Goal: Navigation & Orientation: Find specific page/section

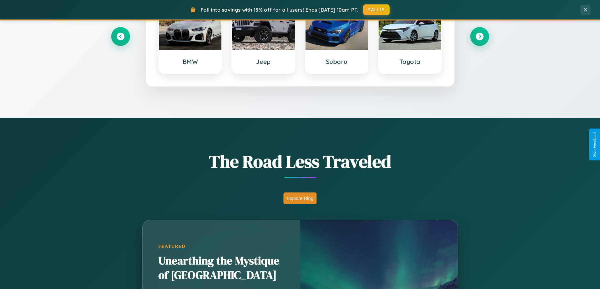
scroll to position [433, 0]
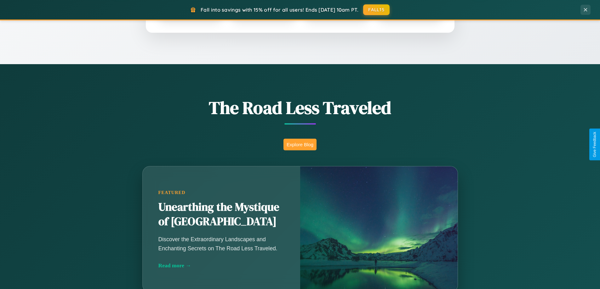
click at [300, 145] on button "Explore Blog" at bounding box center [299, 145] width 33 height 12
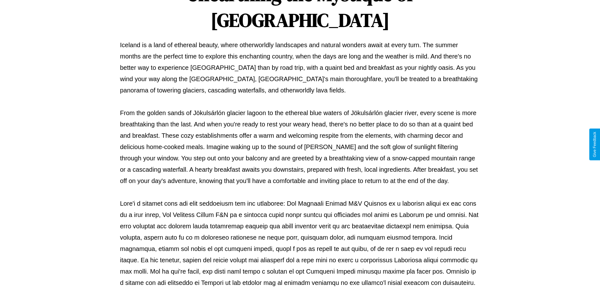
scroll to position [204, 0]
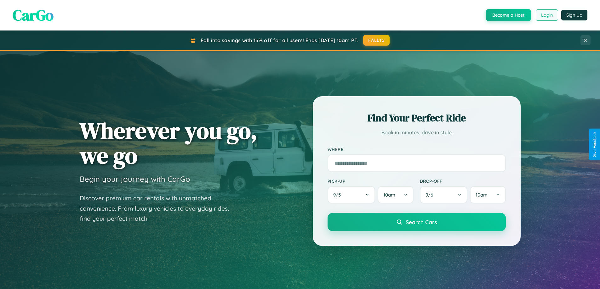
click at [546, 15] on button "Login" at bounding box center [547, 14] width 22 height 11
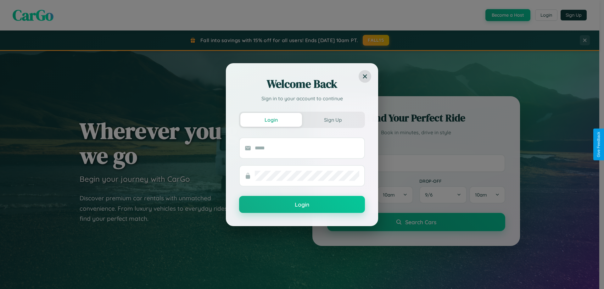
click at [546, 15] on div "Welcome Back Sign in to your account to continue Login Sign Up Login" at bounding box center [302, 144] width 604 height 289
